Goal: Navigation & Orientation: Find specific page/section

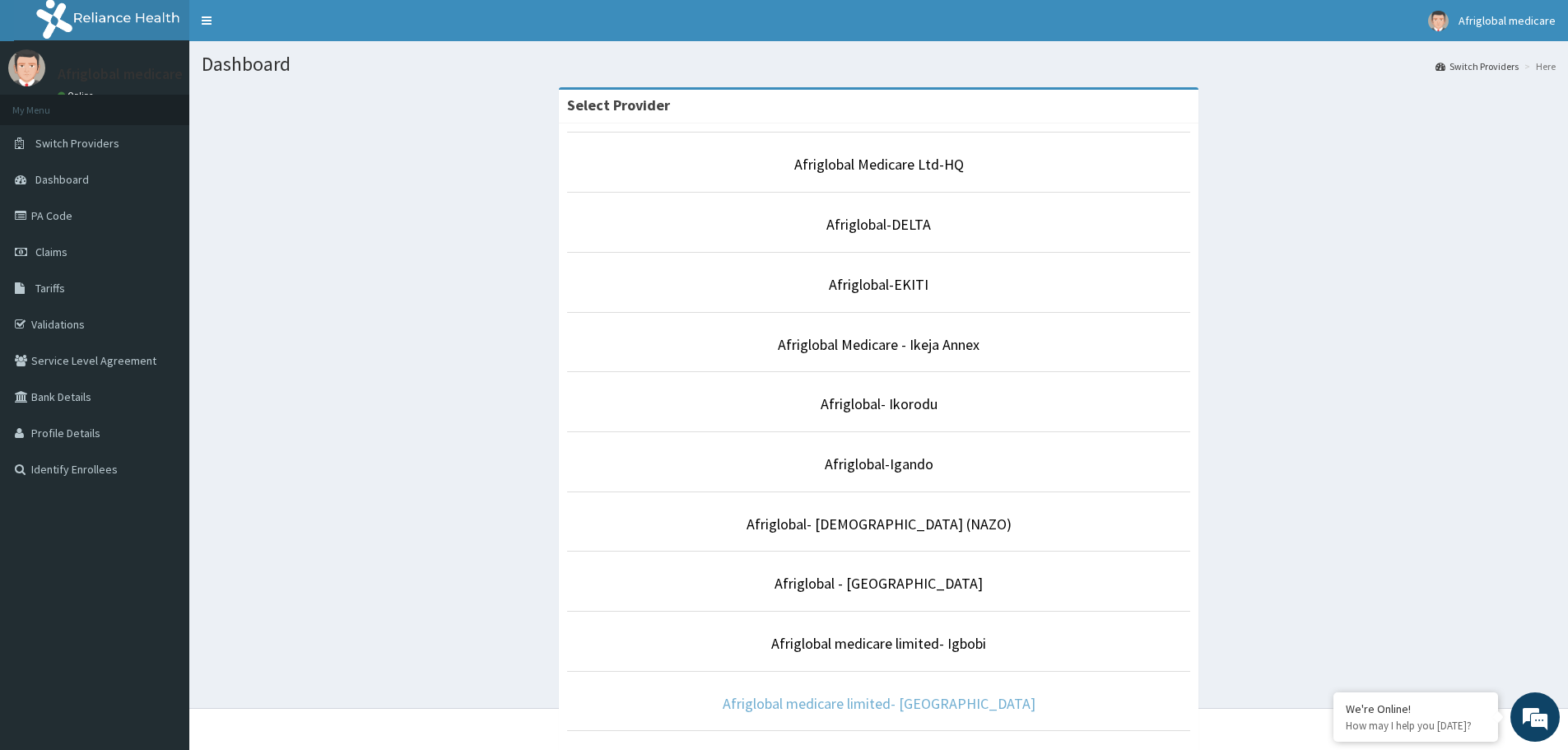
click at [897, 706] on link "Afriglobal medicare limited- [GEOGRAPHIC_DATA]" at bounding box center [879, 704] width 313 height 19
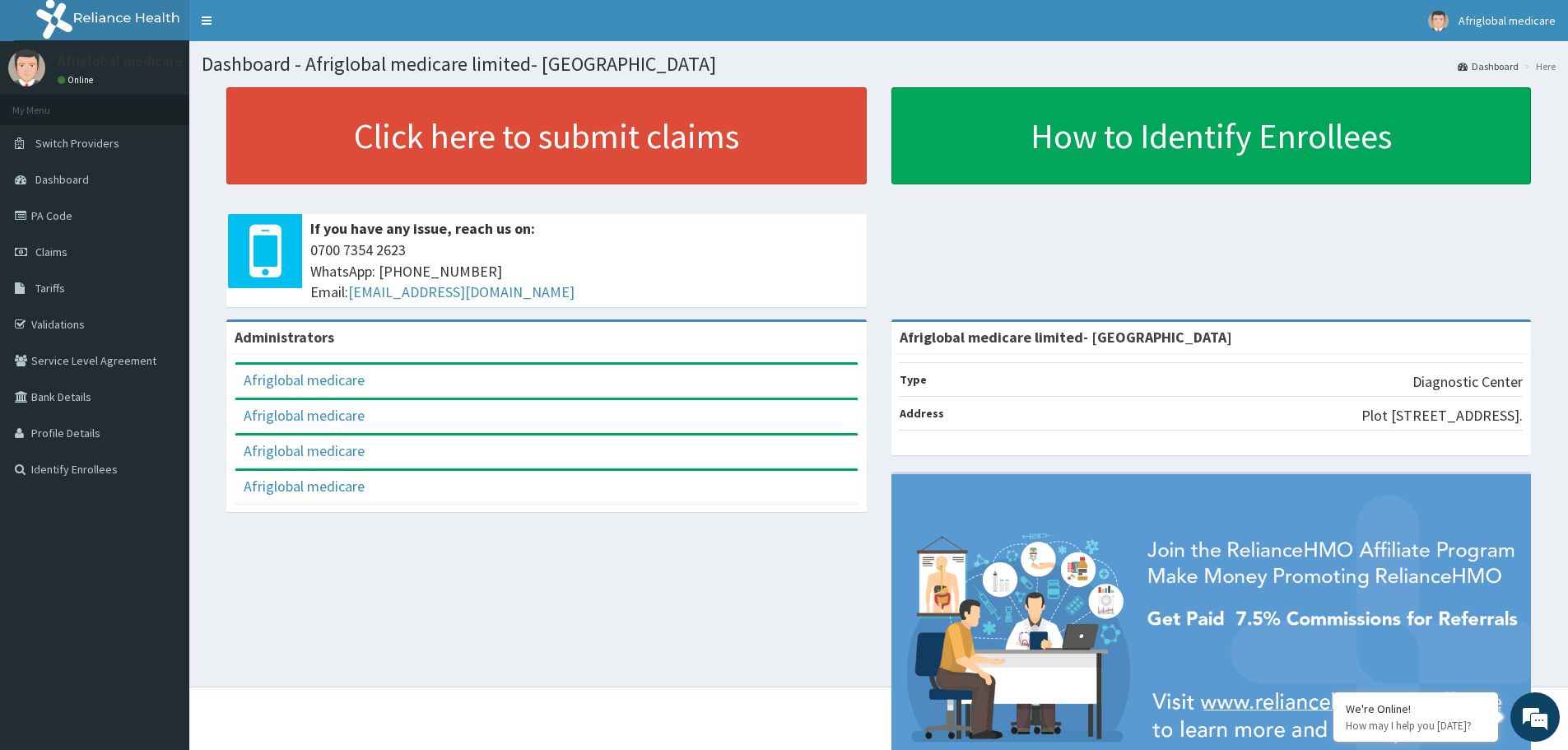
click at [63, 220] on link "PA Code" at bounding box center [95, 216] width 190 height 37
